Goal: Task Accomplishment & Management: Use online tool/utility

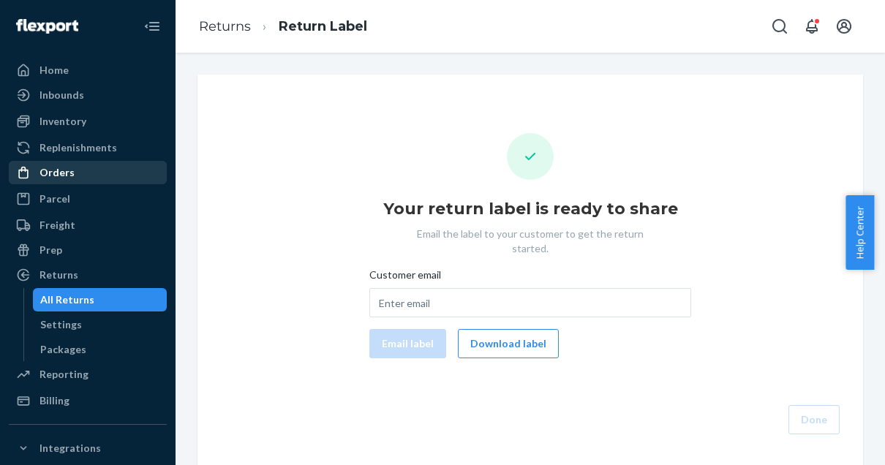
click at [63, 169] on div "Orders" at bounding box center [57, 172] width 35 height 15
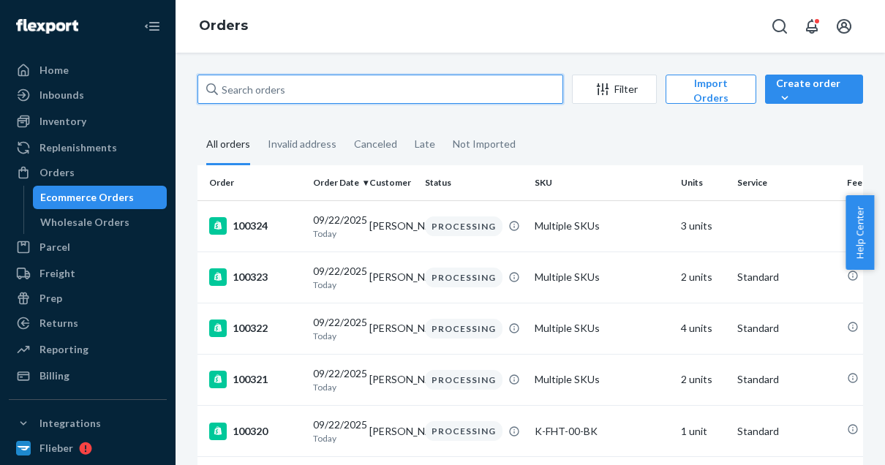
click at [278, 85] on input "text" at bounding box center [381, 89] width 366 height 29
paste input "96549"
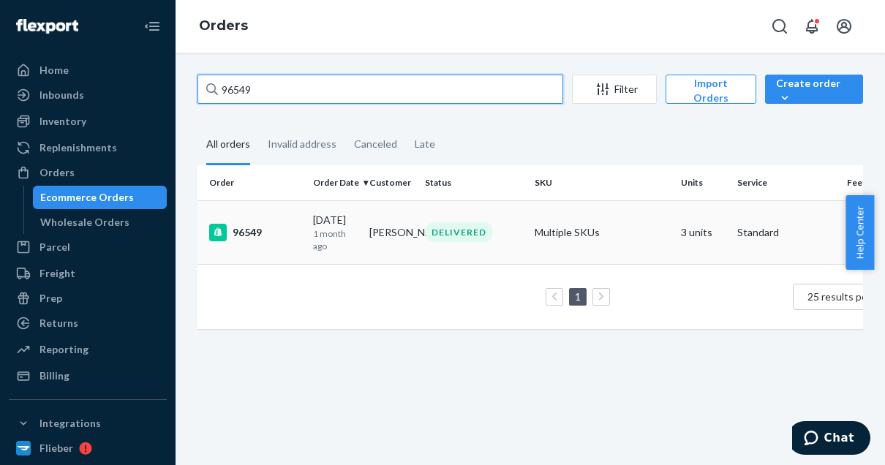
type input "96549"
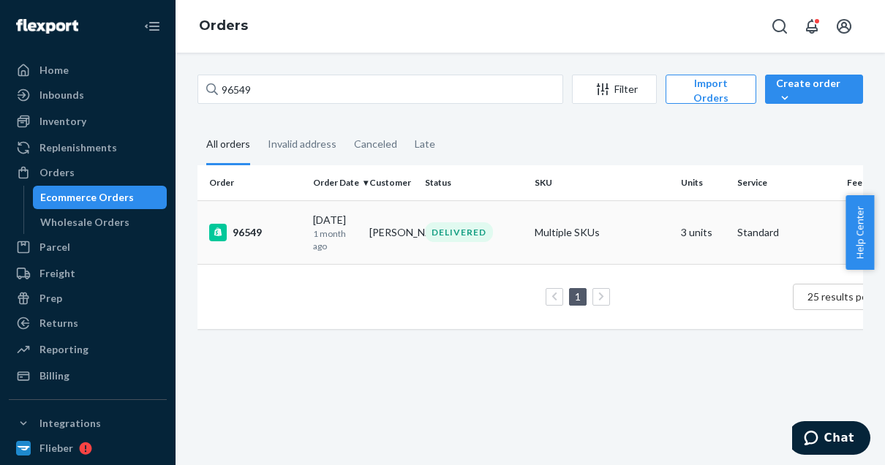
click at [260, 239] on div "96549" at bounding box center [255, 233] width 92 height 18
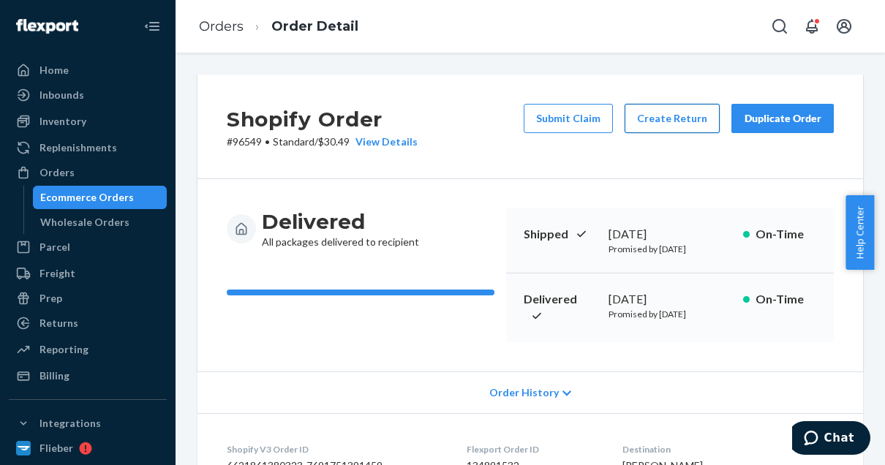
click at [664, 110] on button "Create Return" at bounding box center [672, 118] width 95 height 29
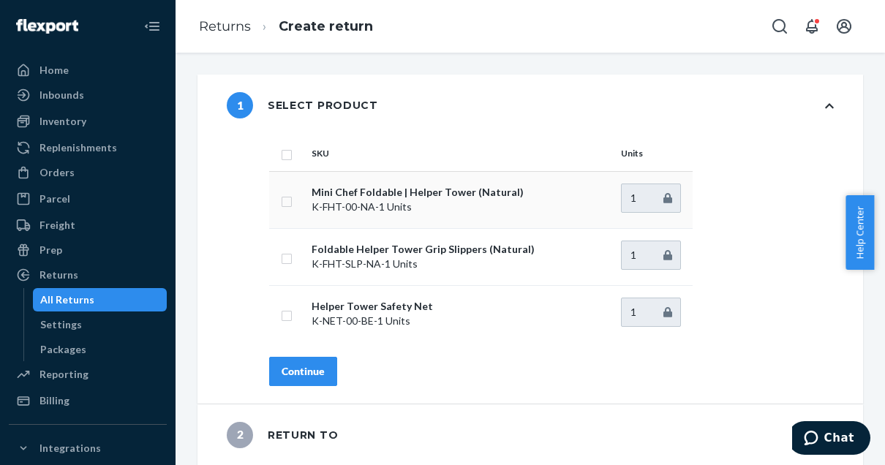
click at [278, 195] on td at bounding box center [287, 199] width 37 height 57
click at [281, 207] on input "checkbox" at bounding box center [287, 199] width 12 height 15
checkbox input "true"
click at [299, 378] on button "Continue" at bounding box center [303, 371] width 68 height 29
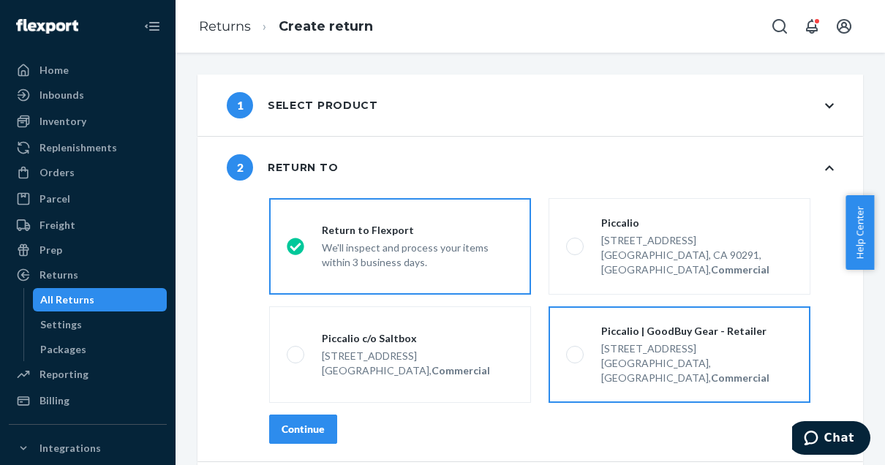
click at [617, 342] on div "[STREET_ADDRESS]" at bounding box center [697, 349] width 192 height 15
click at [576, 350] on input "Piccalio | GoodBuy Gear - Retailer [STREET_ADDRESS], Commercial" at bounding box center [571, 355] width 10 height 10
radio input "true"
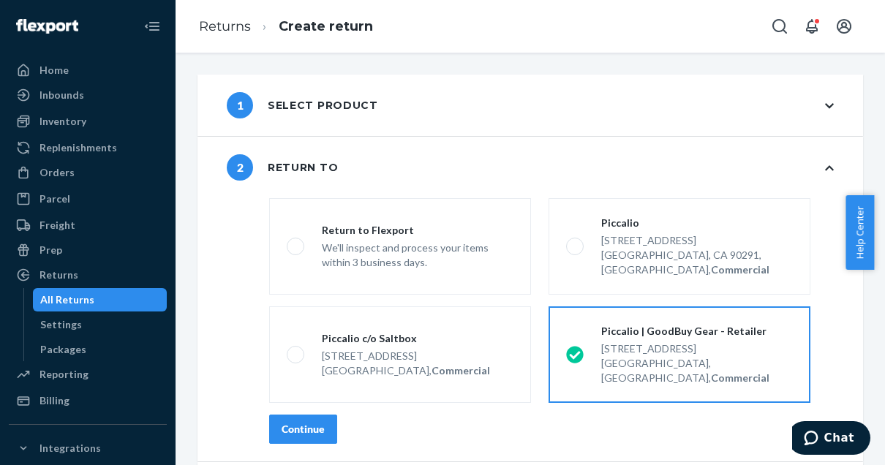
click at [280, 415] on button "Continue" at bounding box center [303, 429] width 68 height 29
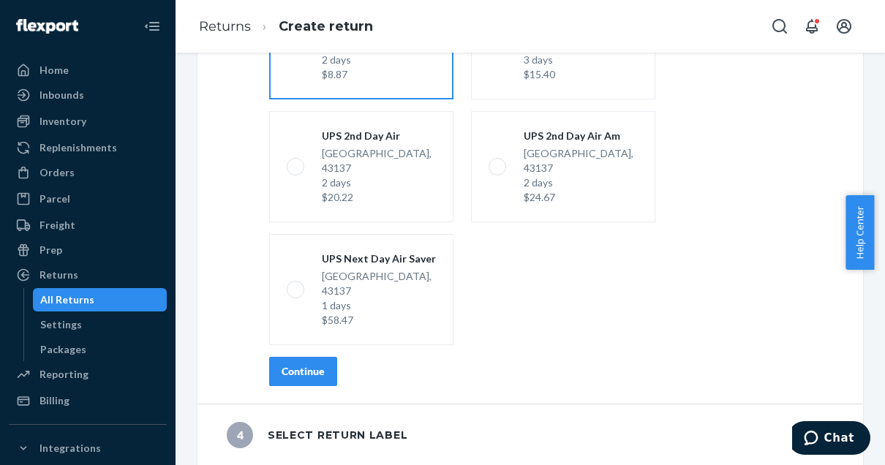
click at [312, 362] on button "Continue" at bounding box center [303, 371] width 68 height 29
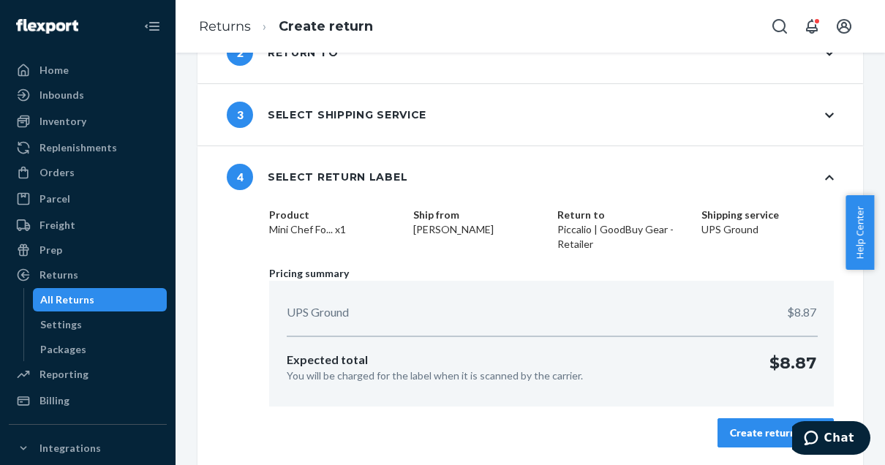
scroll to position [114, 0]
click at [772, 437] on div "Create return label" at bounding box center [775, 433] width 91 height 15
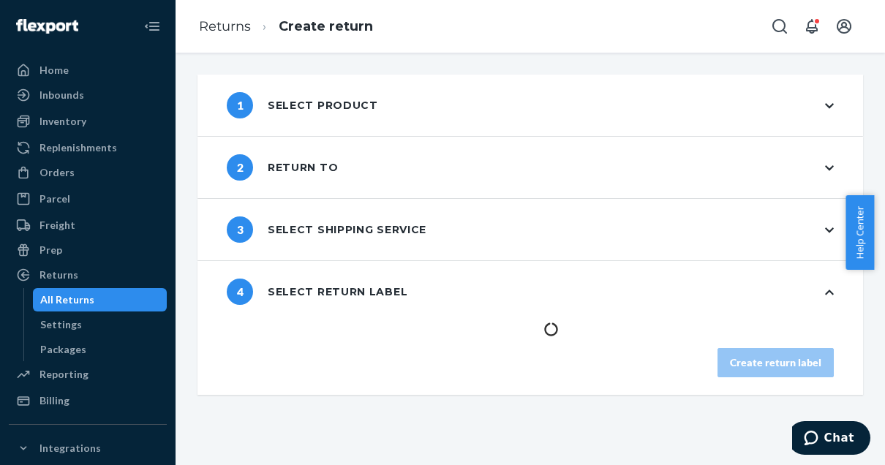
scroll to position [0, 0]
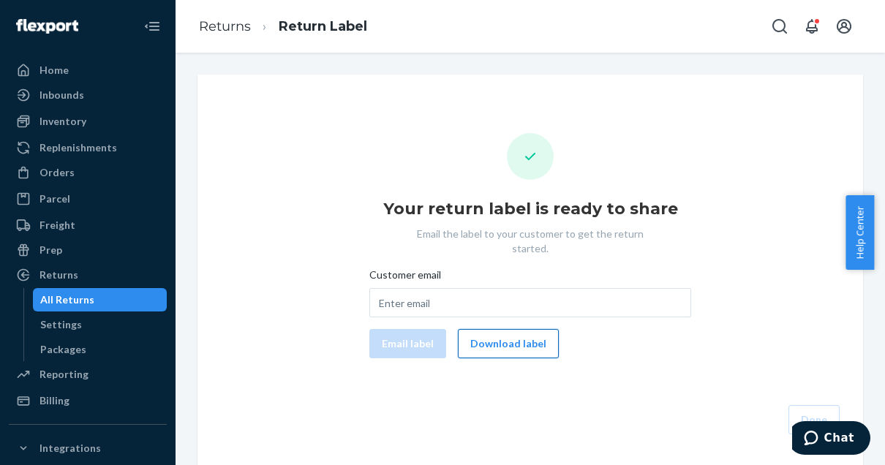
click at [530, 334] on button "Download label" at bounding box center [508, 343] width 101 height 29
